Goal: Task Accomplishment & Management: Manage account settings

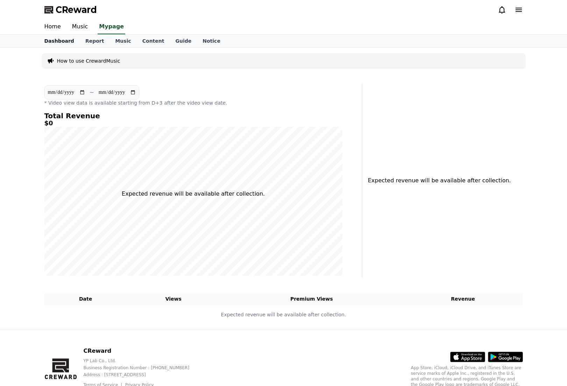
click at [63, 44] on link "Dashboard" at bounding box center [59, 41] width 41 height 13
click at [114, 24] on link "Mypage" at bounding box center [112, 27] width 33 height 15
click at [96, 41] on link "Report" at bounding box center [95, 41] width 30 height 13
click at [63, 43] on link "Dashboard" at bounding box center [59, 41] width 41 height 13
click at [121, 39] on link "Music" at bounding box center [123, 41] width 27 height 13
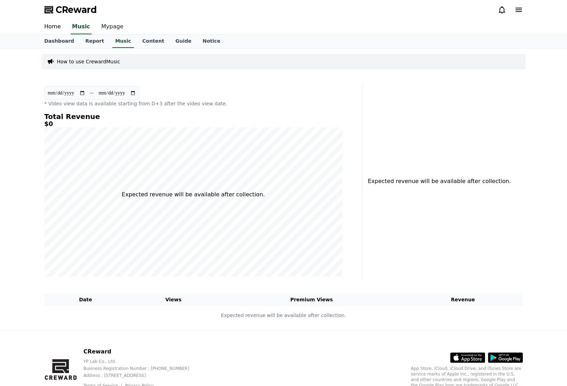
click at [109, 26] on link "Mypage" at bounding box center [112, 27] width 33 height 15
click at [57, 28] on link "Home" at bounding box center [53, 27] width 28 height 15
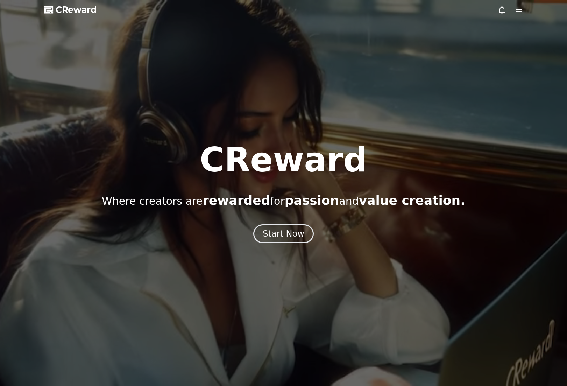
click at [521, 10] on icon at bounding box center [519, 10] width 8 height 8
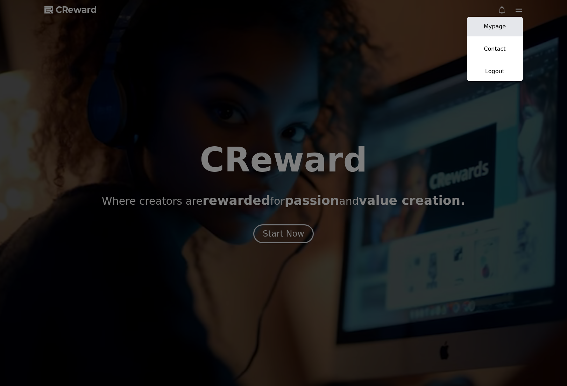
click at [515, 27] on link "Mypage" at bounding box center [495, 27] width 56 height 20
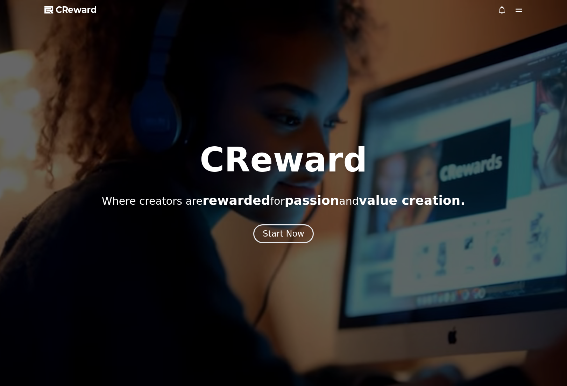
select select "**********"
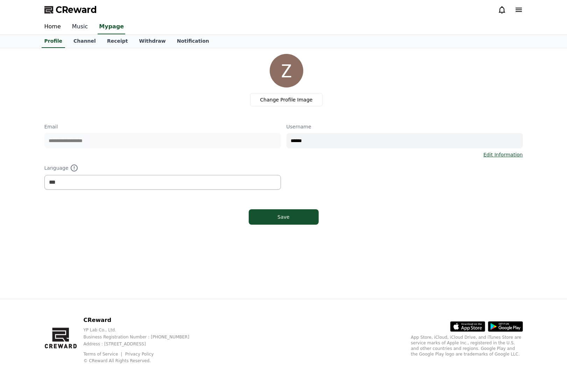
click at [76, 25] on link "Music" at bounding box center [79, 27] width 27 height 15
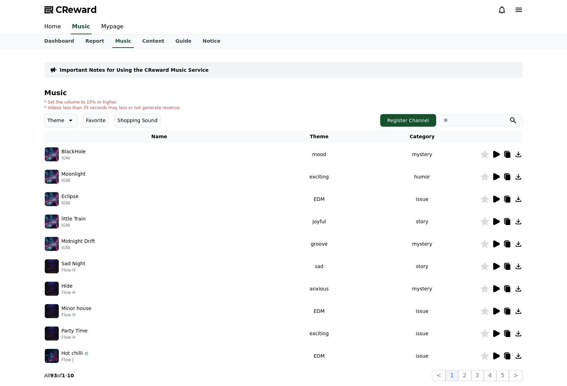
click at [80, 40] on link "Report" at bounding box center [95, 41] width 30 height 13
click at [55, 41] on link "Dashboard" at bounding box center [59, 41] width 41 height 13
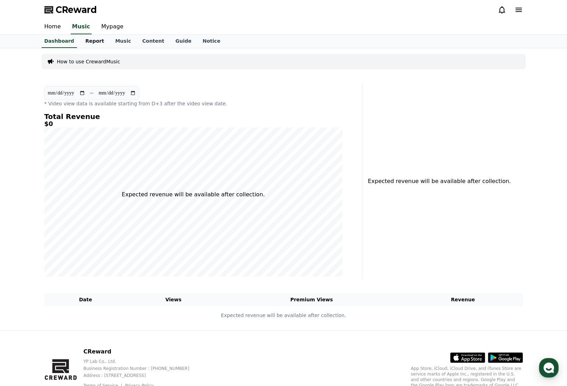
click at [96, 41] on link "Report" at bounding box center [95, 41] width 30 height 13
click at [112, 40] on link "Music" at bounding box center [123, 41] width 27 height 13
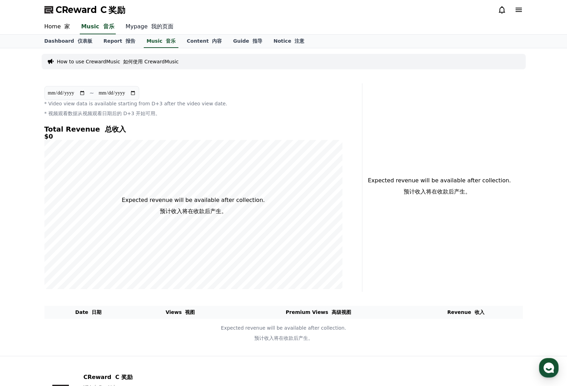
click at [150, 22] on link "Mypage 我的页面" at bounding box center [149, 27] width 59 height 15
click at [67, 41] on link "Dashboard 仪表板" at bounding box center [68, 41] width 59 height 13
click at [148, 27] on font at bounding box center [149, 26] width 3 height 7
click at [74, 42] on font at bounding box center [75, 41] width 3 height 6
click at [114, 43] on link "Report 报告" at bounding box center [119, 41] width 43 height 13
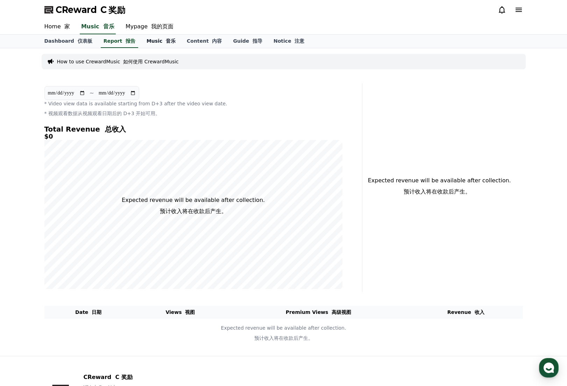
click at [150, 43] on link "Music 音乐" at bounding box center [161, 41] width 40 height 13
click at [190, 45] on link "Content 内容" at bounding box center [204, 41] width 46 height 13
click at [231, 42] on link "Guide 指导" at bounding box center [247, 41] width 41 height 13
click at [270, 42] on link "Notice 注意" at bounding box center [289, 41] width 42 height 13
click at [156, 25] on font "我的页面" at bounding box center [162, 26] width 22 height 7
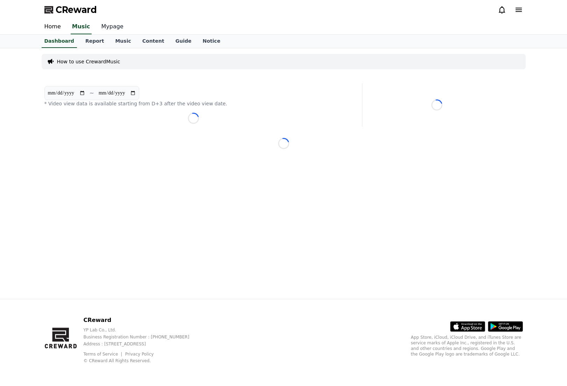
click at [107, 26] on link "Mypage" at bounding box center [112, 27] width 33 height 15
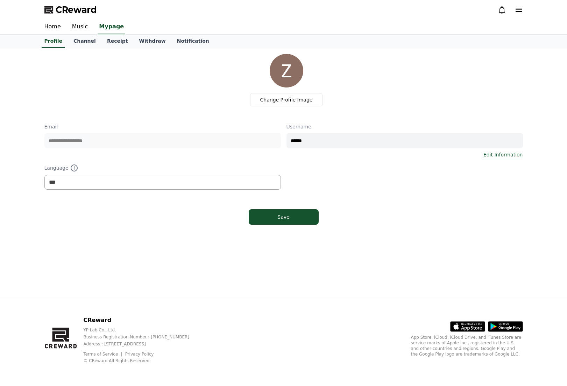
select select "**********"
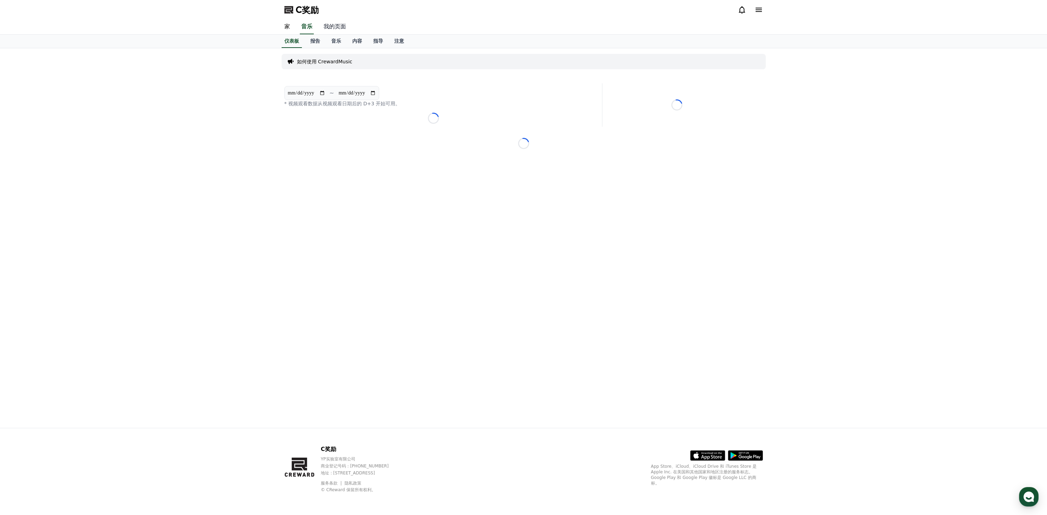
click at [345, 26] on font "我的页面" at bounding box center [335, 26] width 22 height 7
select select "**********"
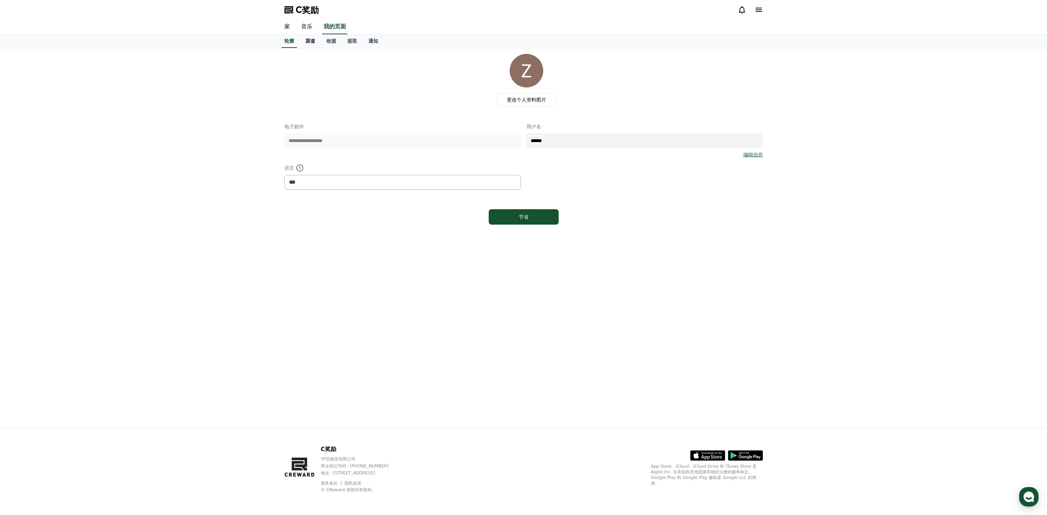
click at [310, 39] on font "渠道" at bounding box center [310, 41] width 10 height 6
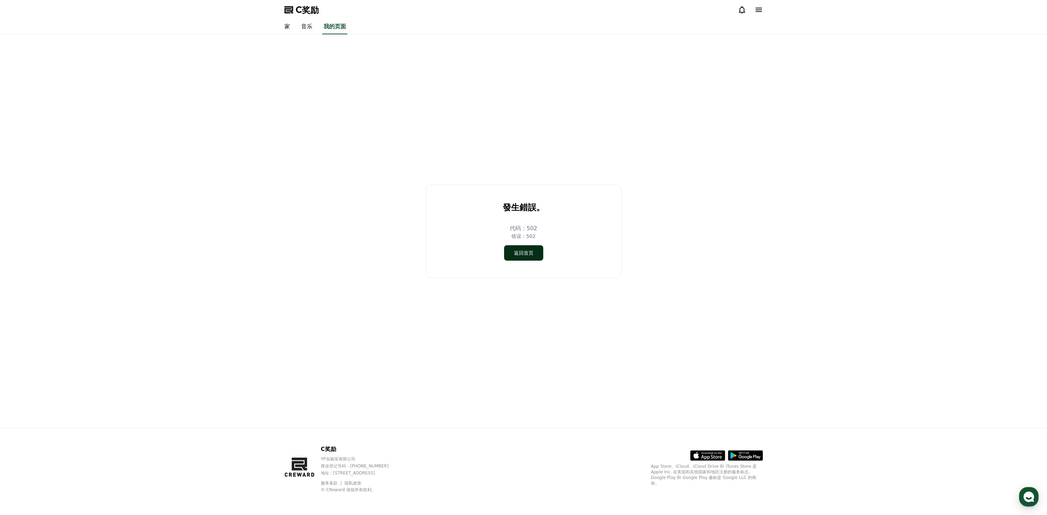
click at [532, 247] on button "返回首页" at bounding box center [523, 252] width 39 height 15
